Goal: Task Accomplishment & Management: Use online tool/utility

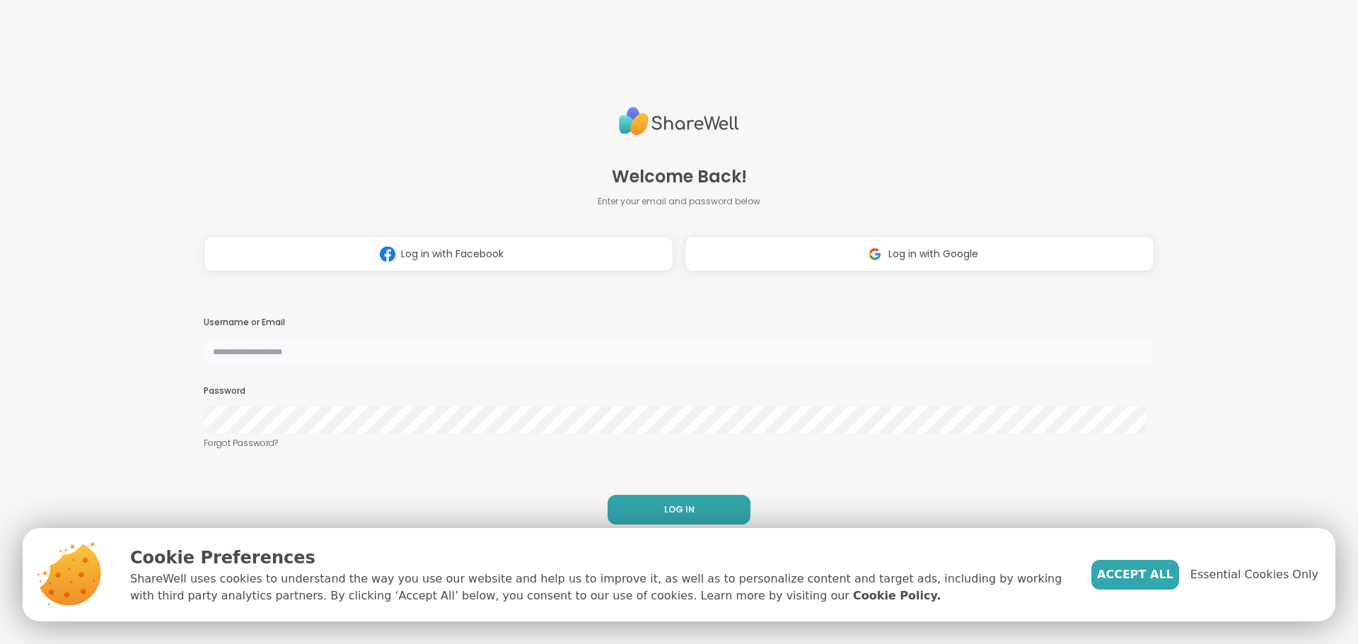
click at [342, 347] on input "text" at bounding box center [679, 351] width 951 height 28
type input "**********"
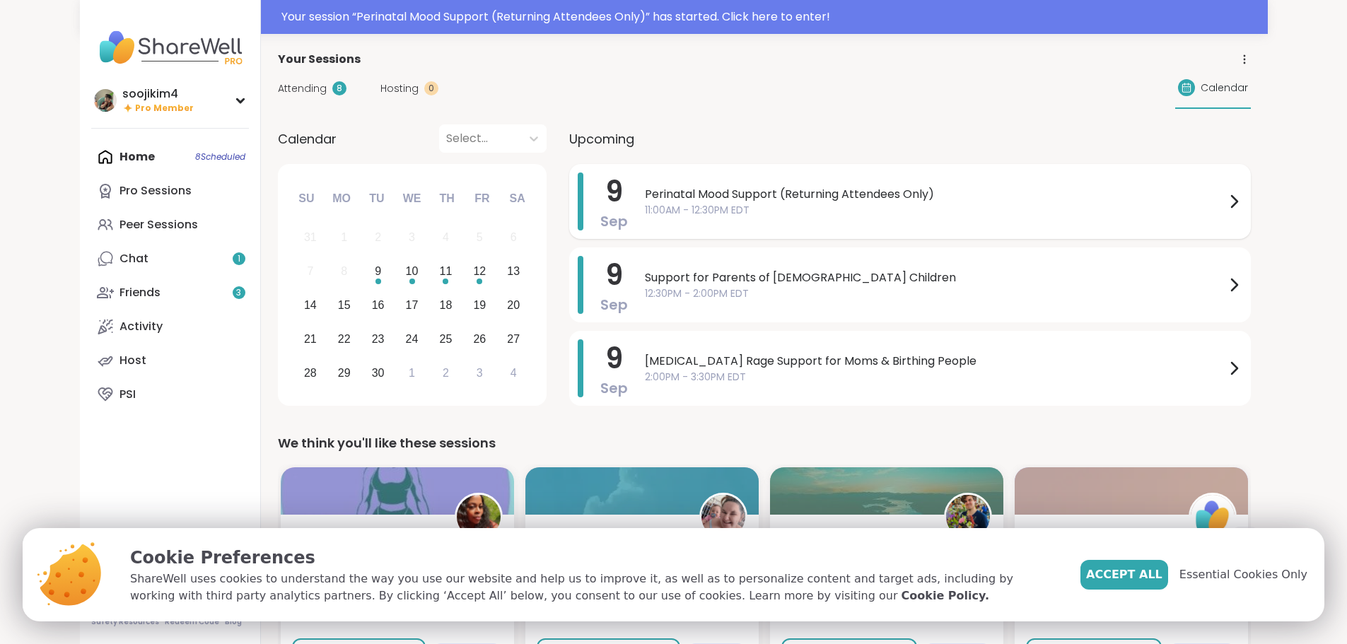
click at [673, 203] on span "11:00AM - 12:30PM EDT" at bounding box center [935, 210] width 581 height 15
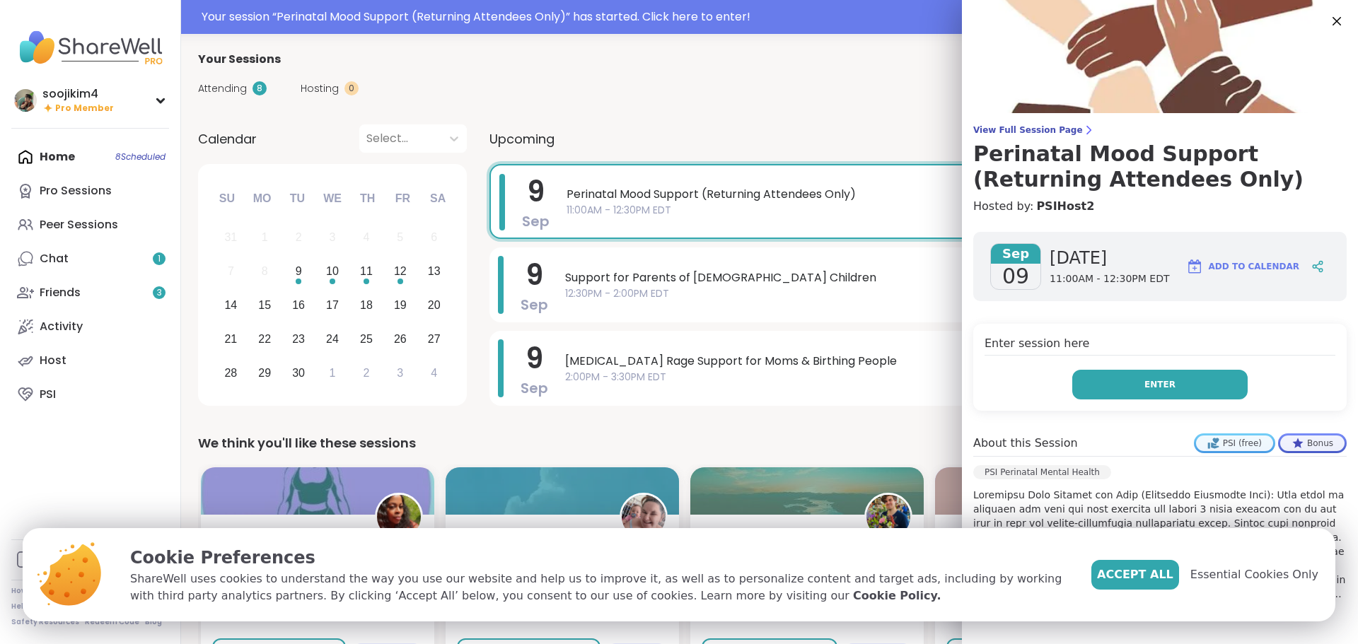
click at [1107, 384] on button "Enter" at bounding box center [1159, 385] width 175 height 30
